Goal: Check status: Check status

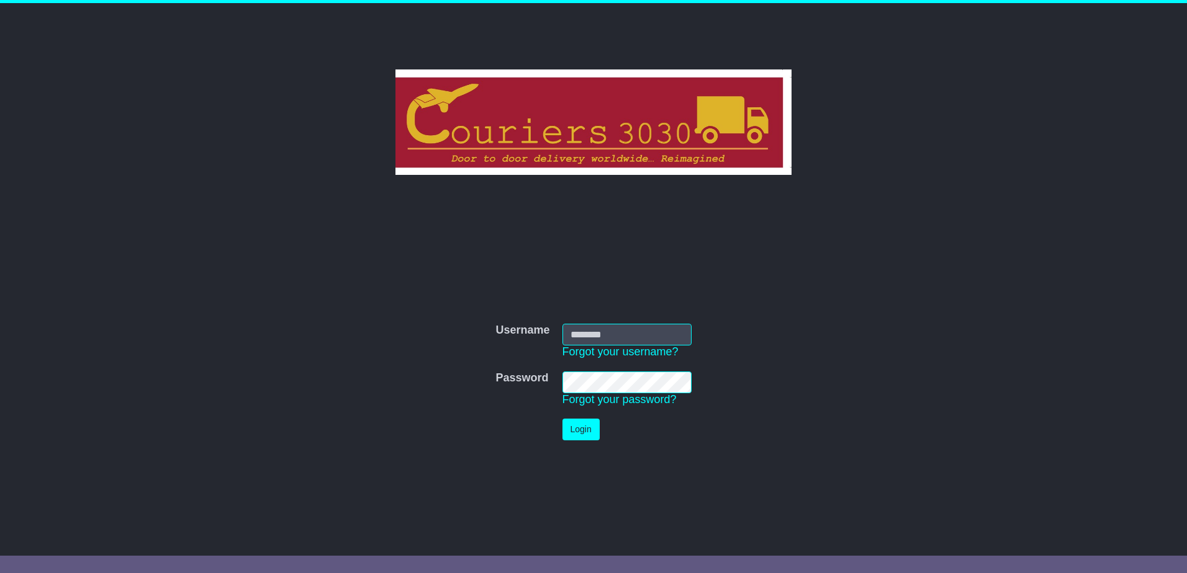
type input "********"
click at [565, 429] on button "Login" at bounding box center [580, 430] width 37 height 22
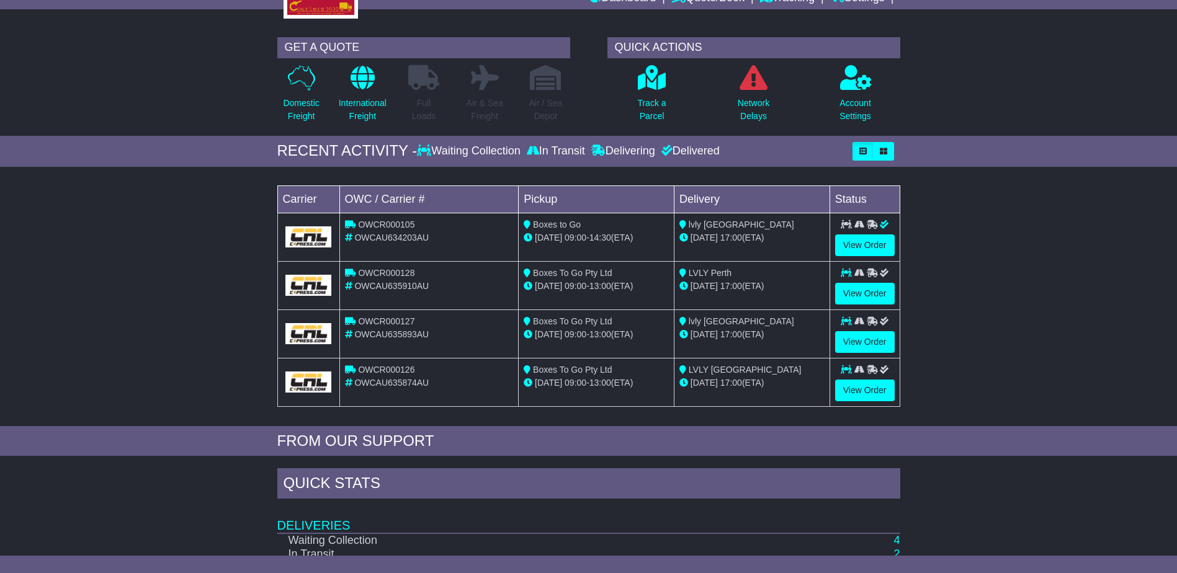
scroll to position [186, 0]
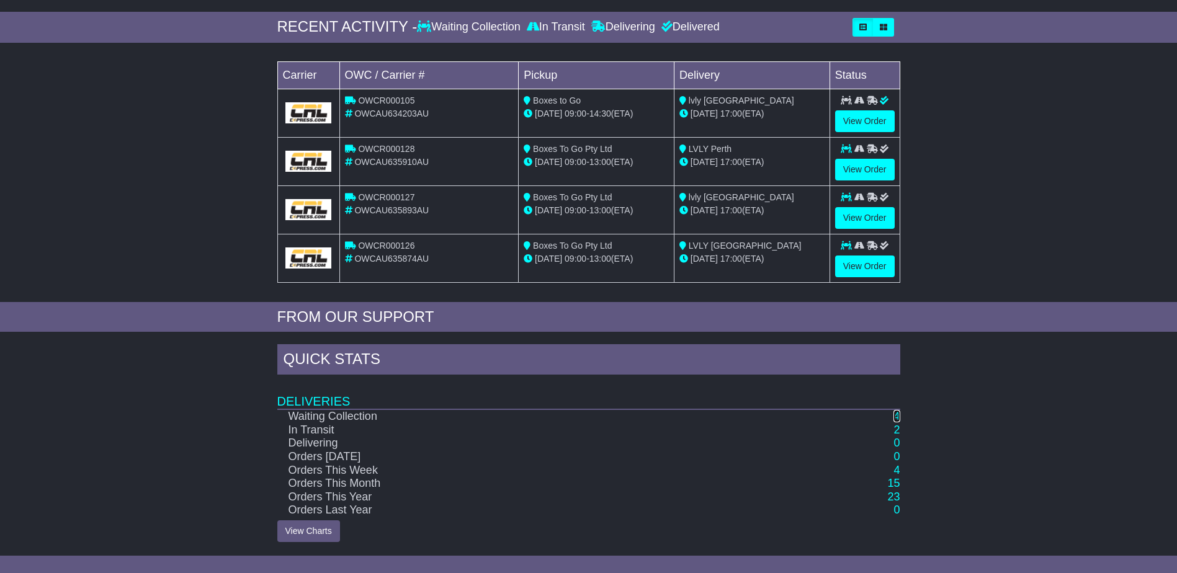
click at [896, 413] on link "4" at bounding box center [897, 416] width 6 height 12
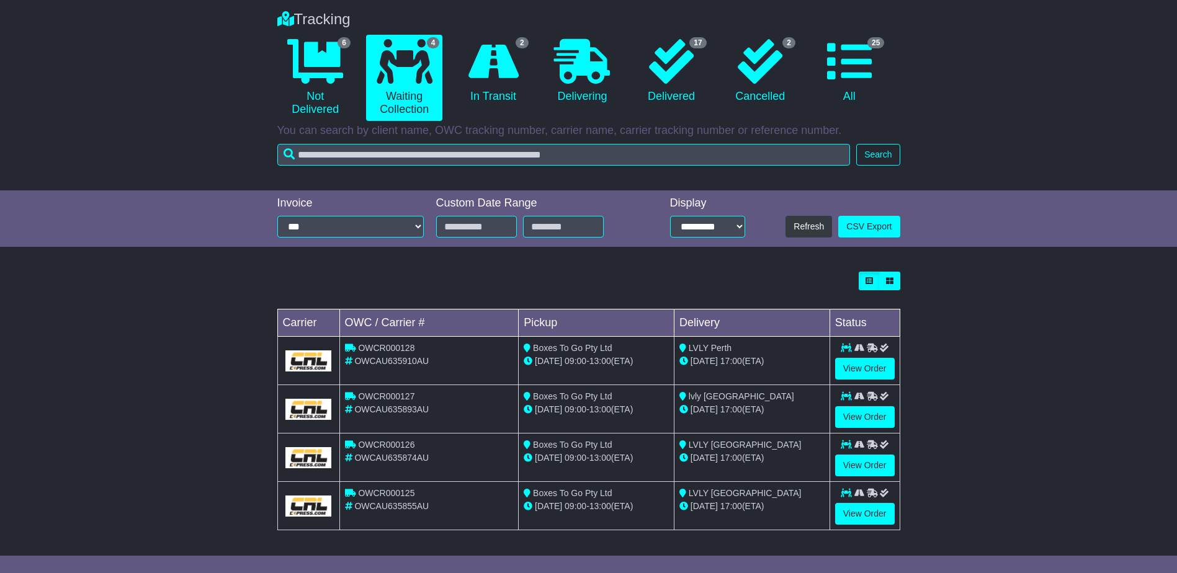
scroll to position [96, 0]
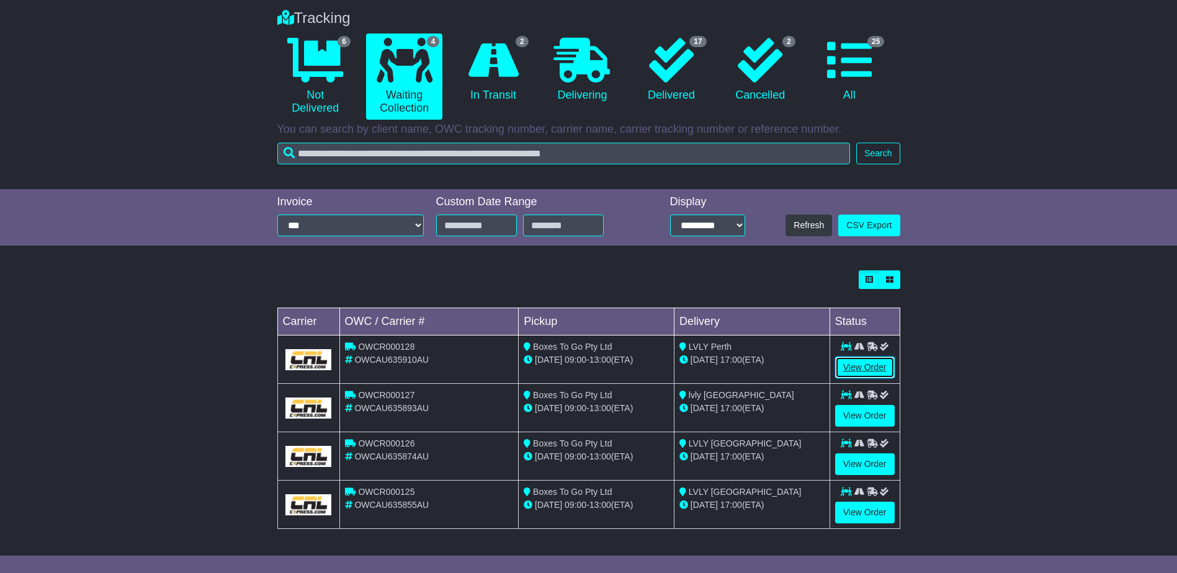
click at [872, 367] on link "View Order" at bounding box center [865, 368] width 60 height 22
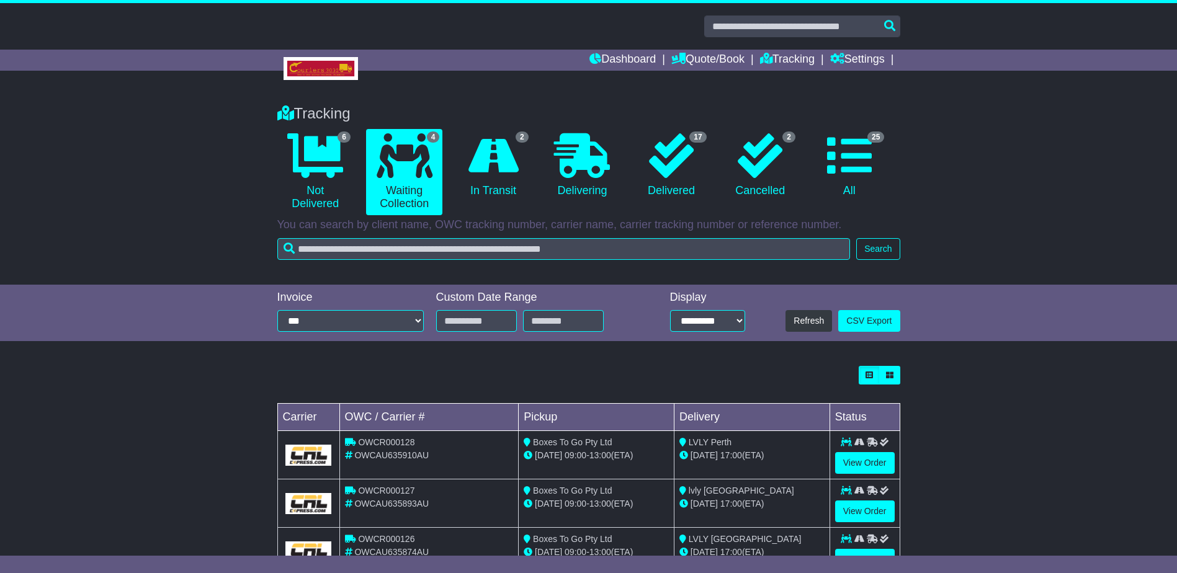
scroll to position [96, 0]
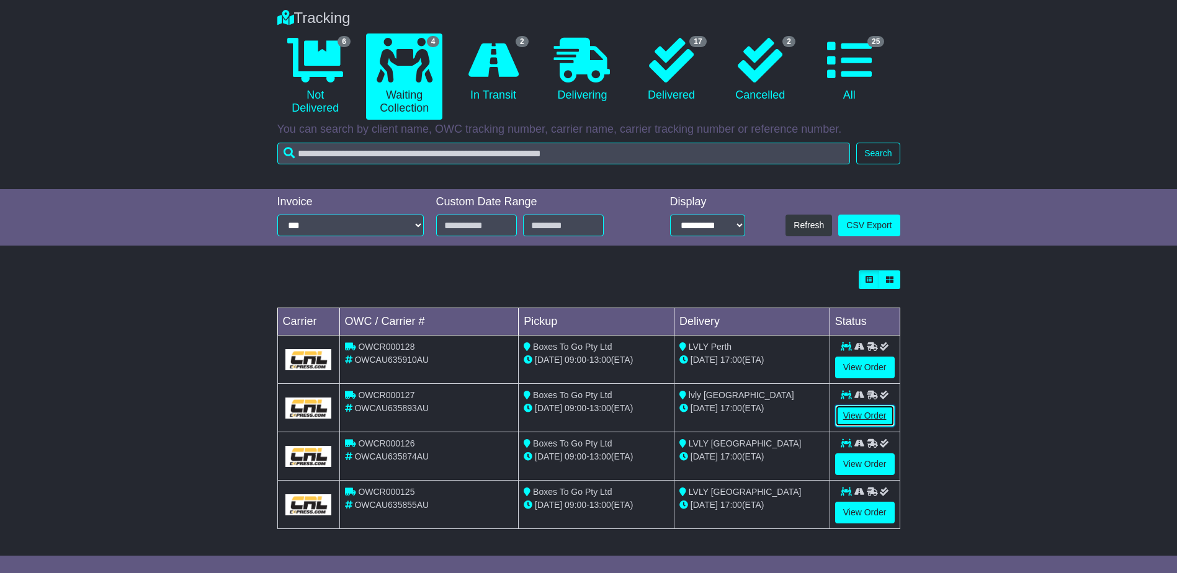
click at [856, 417] on link "View Order" at bounding box center [865, 416] width 60 height 22
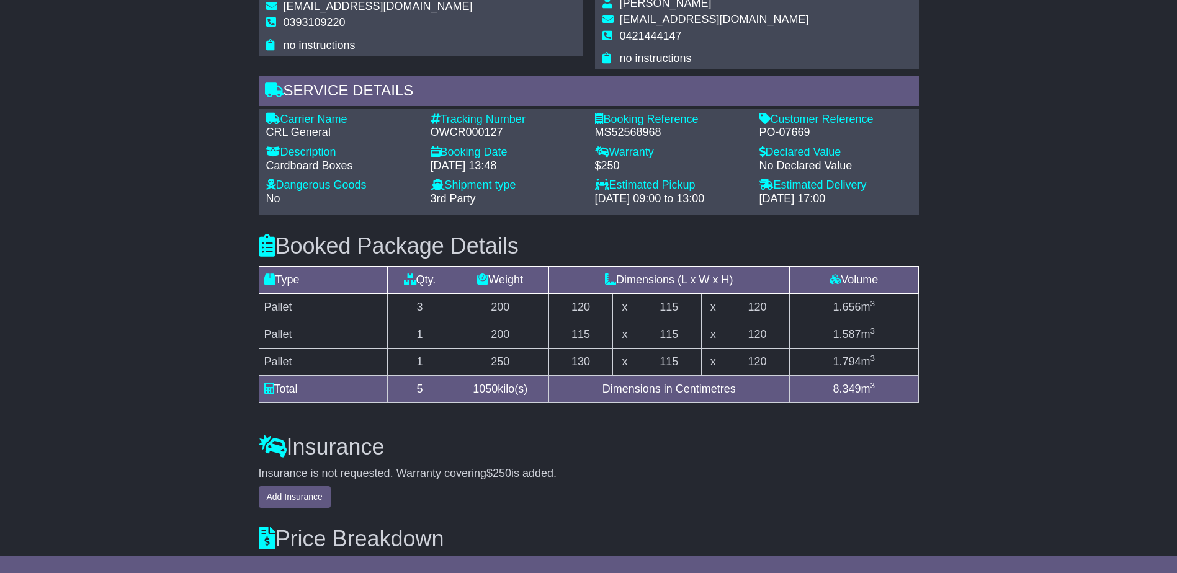
scroll to position [807, 0]
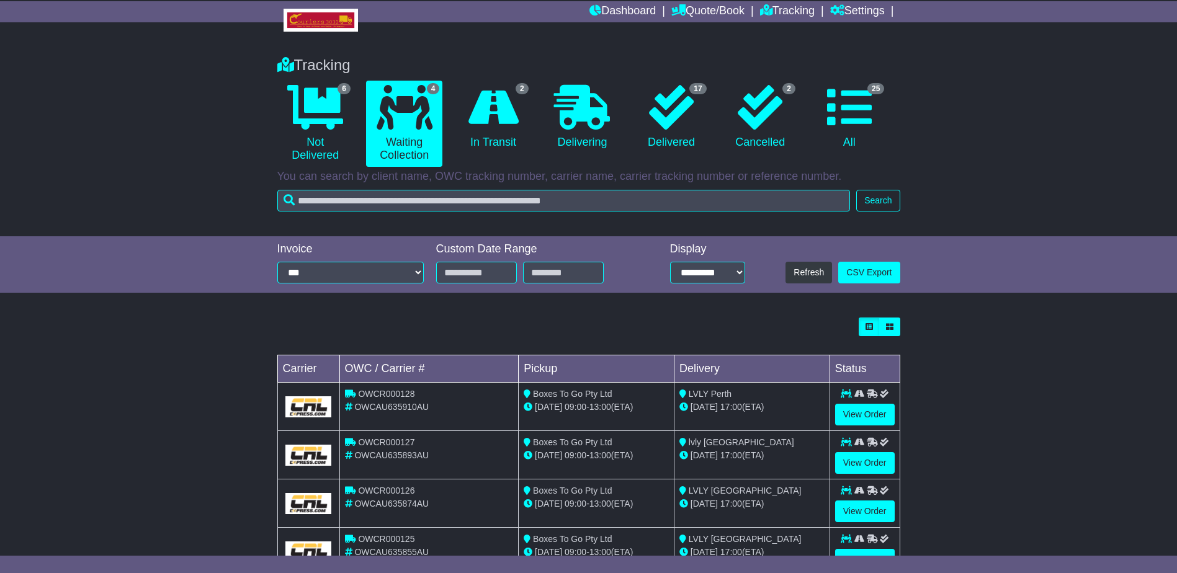
scroll to position [96, 0]
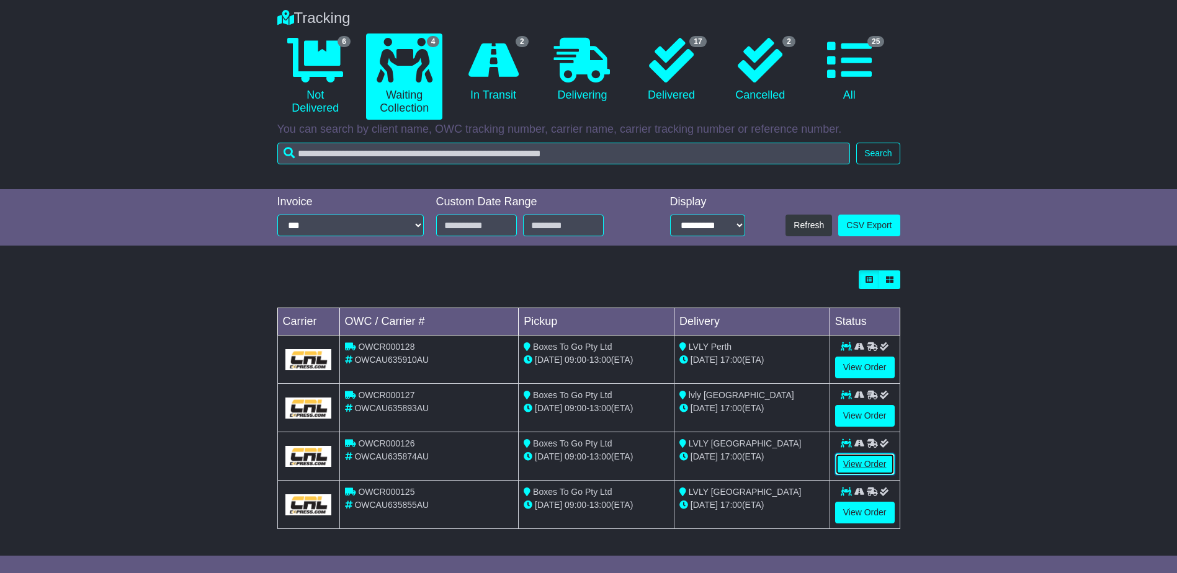
click at [859, 461] on link "View Order" at bounding box center [865, 465] width 60 height 22
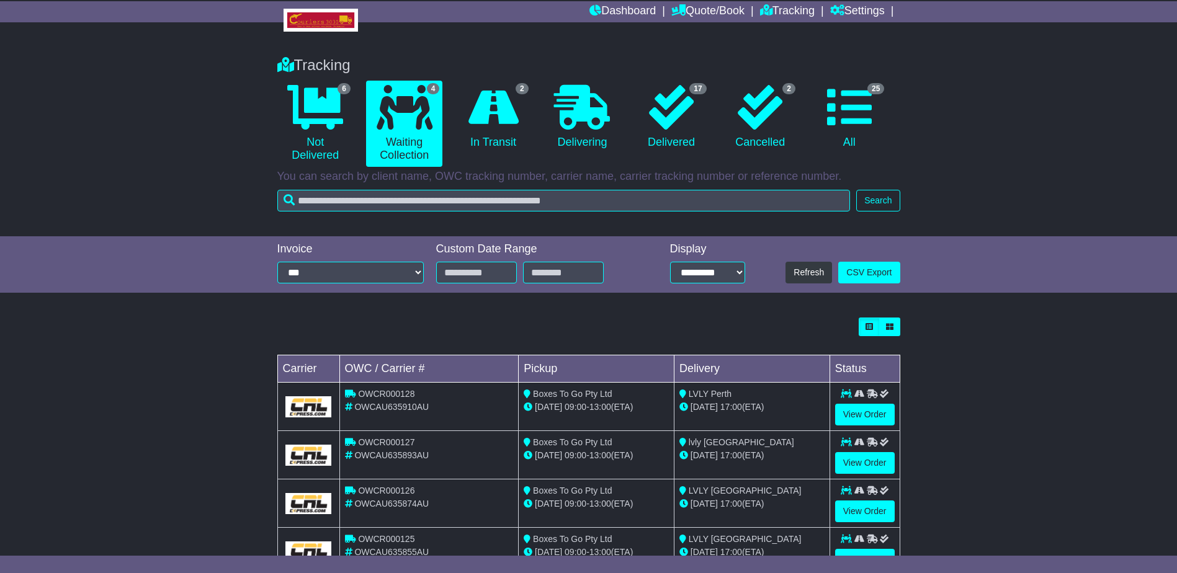
scroll to position [96, 0]
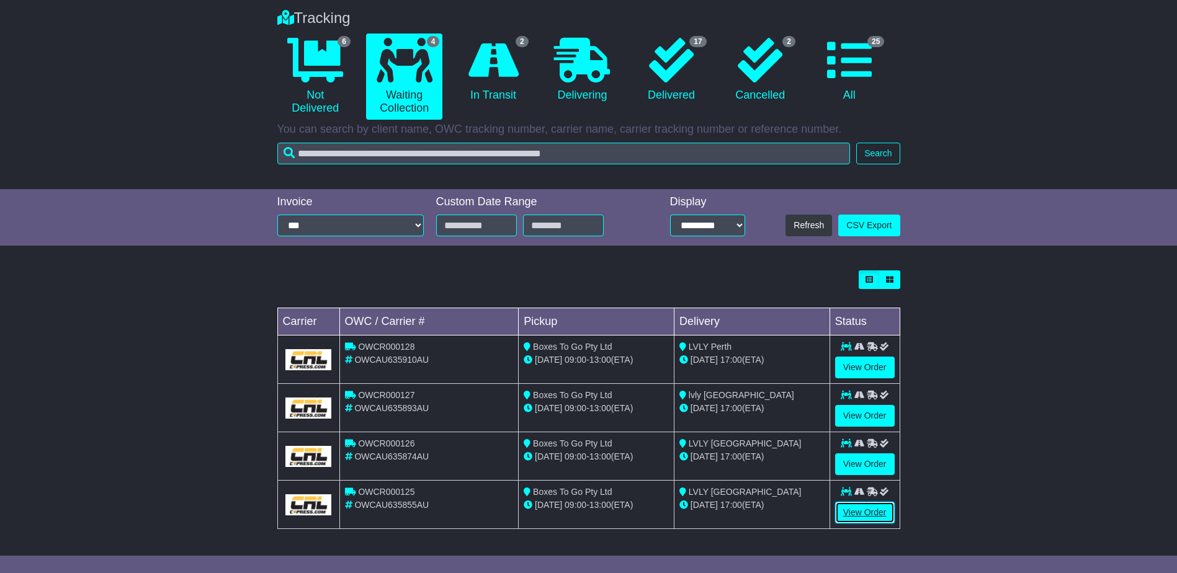
click at [848, 510] on link "View Order" at bounding box center [865, 513] width 60 height 22
